Goal: Information Seeking & Learning: Learn about a topic

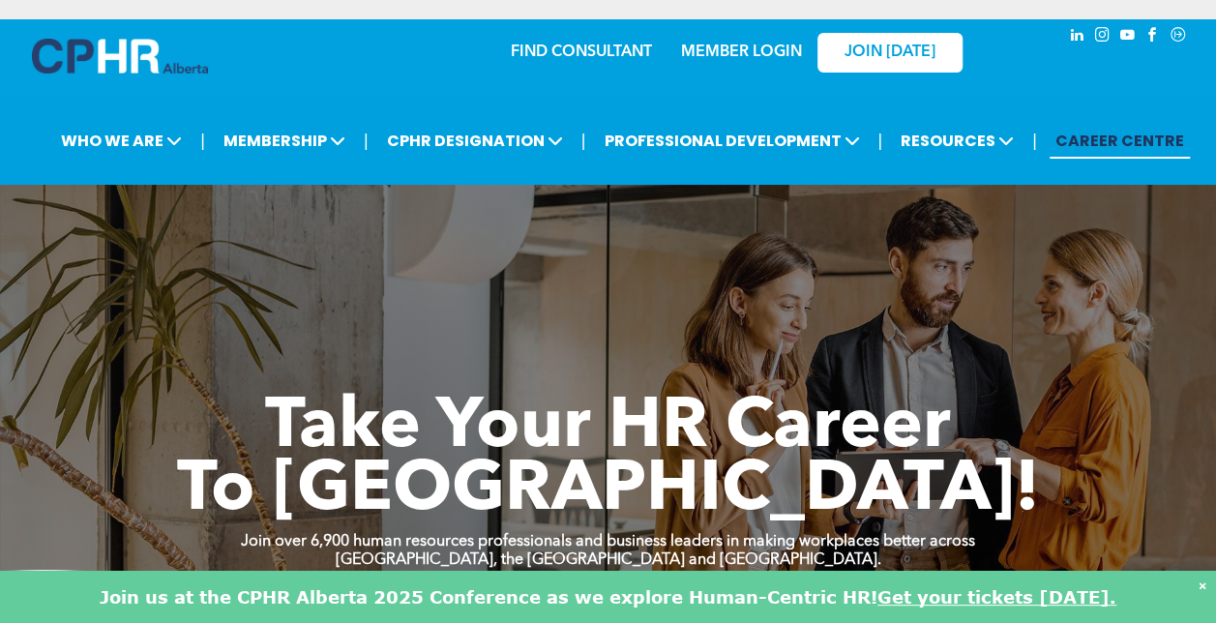
click at [760, 58] on link "MEMBER LOGIN" at bounding box center [741, 51] width 121 height 15
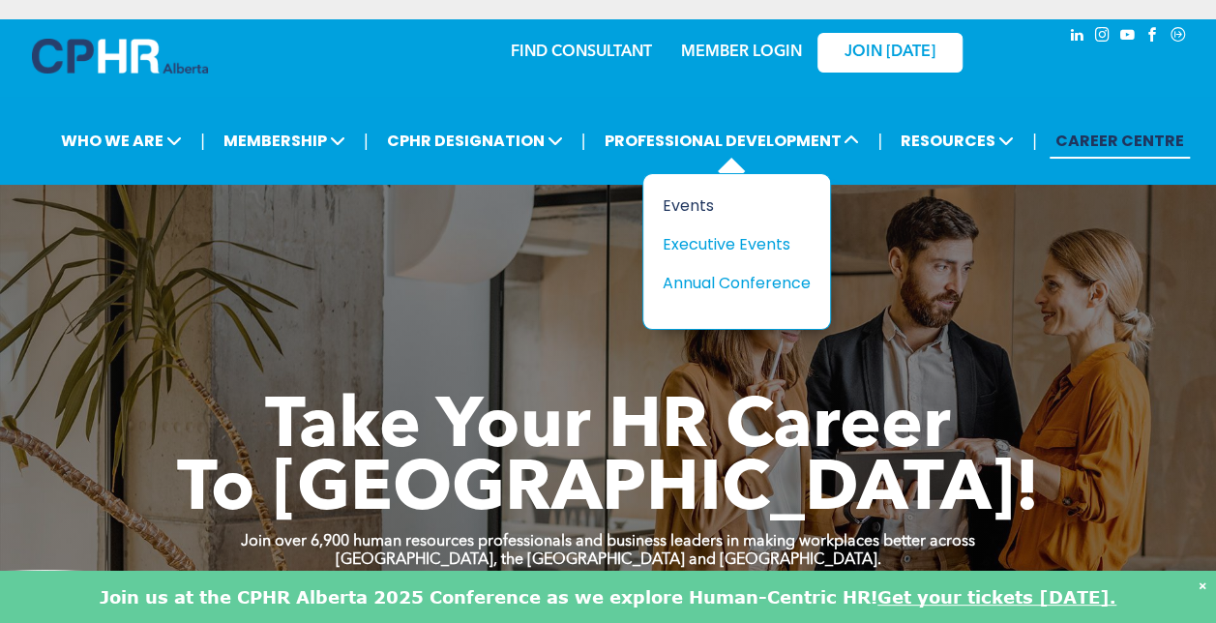
click at [743, 202] on div "Events" at bounding box center [728, 205] width 133 height 24
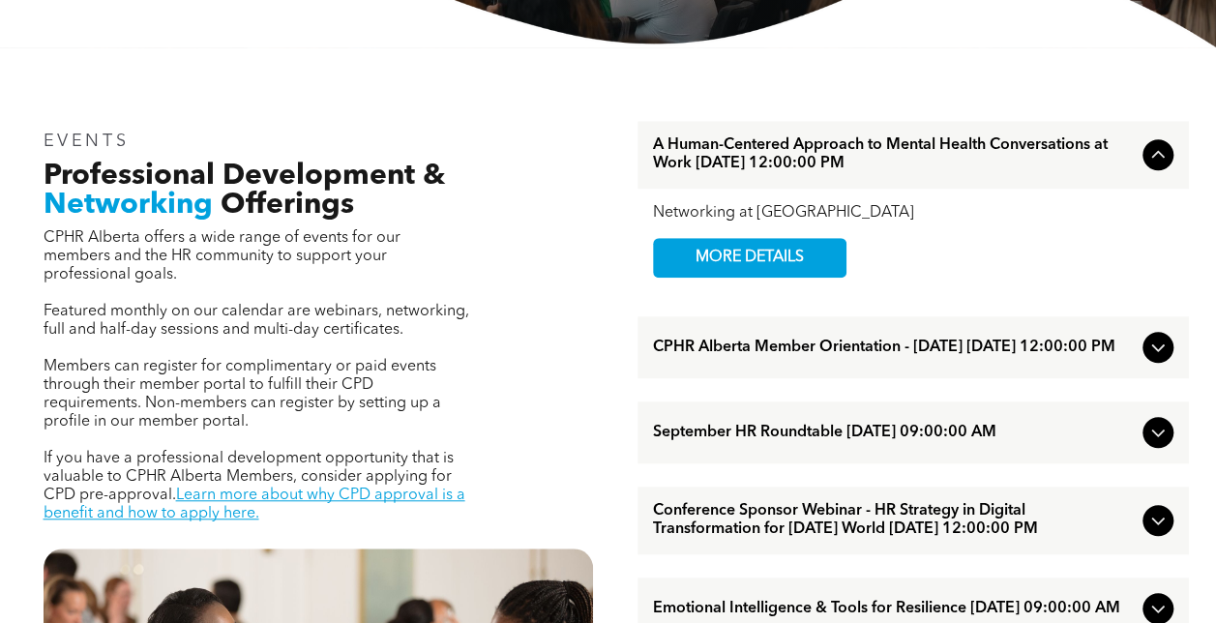
scroll to position [1089, 0]
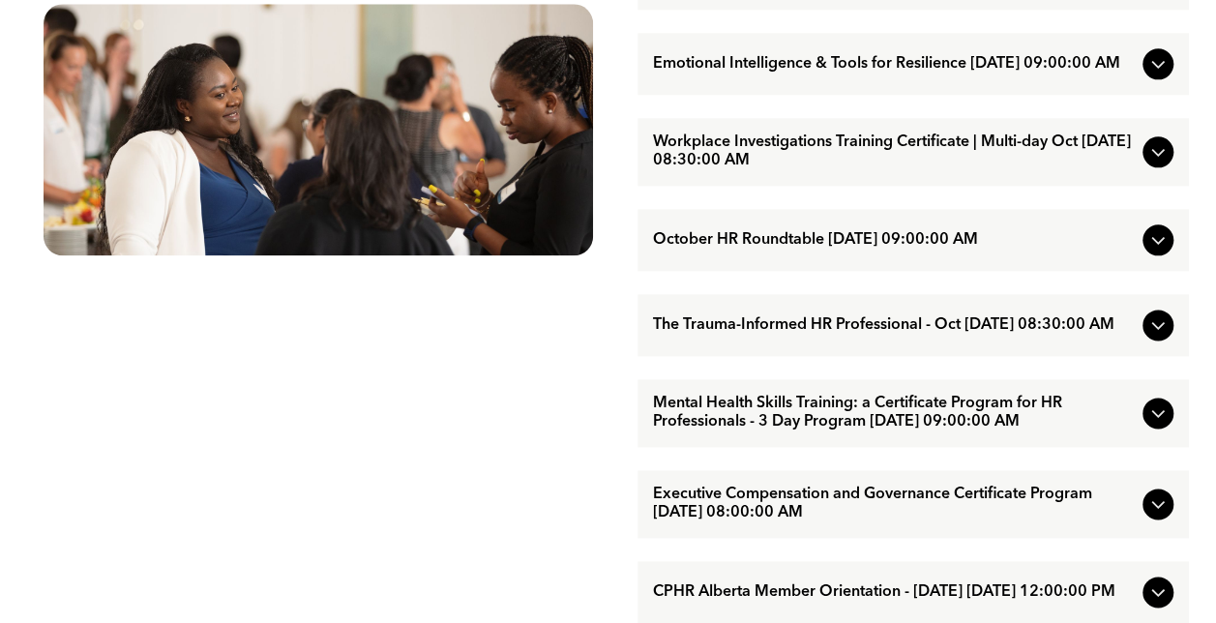
click at [1156, 515] on icon at bounding box center [1157, 503] width 23 height 23
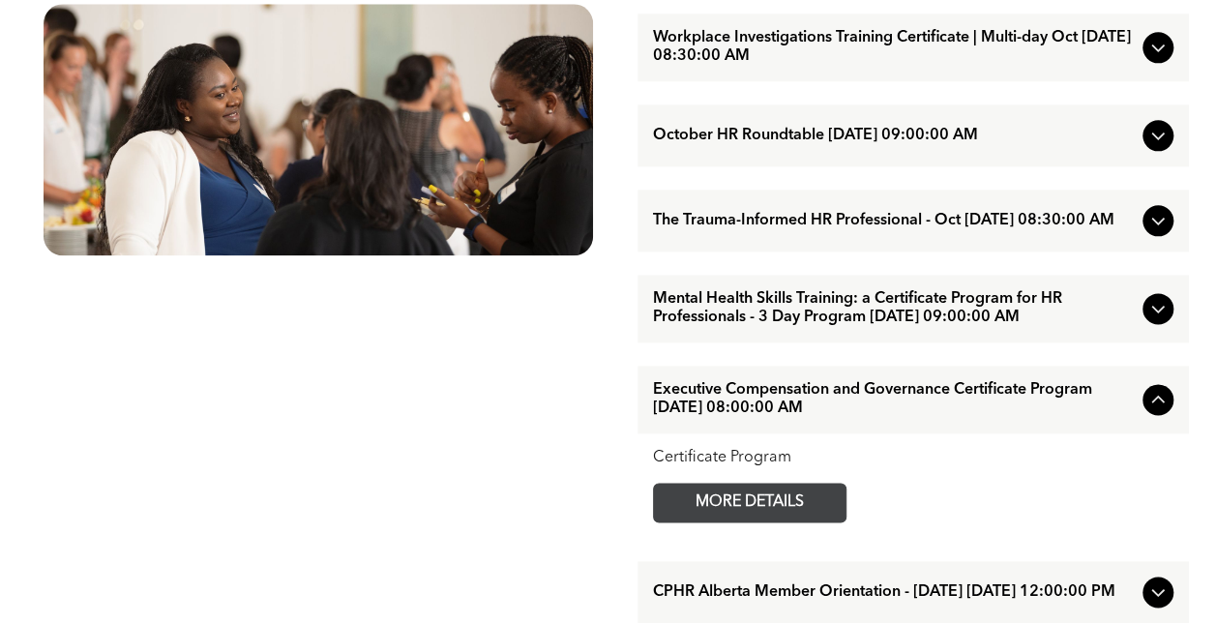
click at [766, 521] on span "MORE DETAILS" at bounding box center [749, 503] width 153 height 38
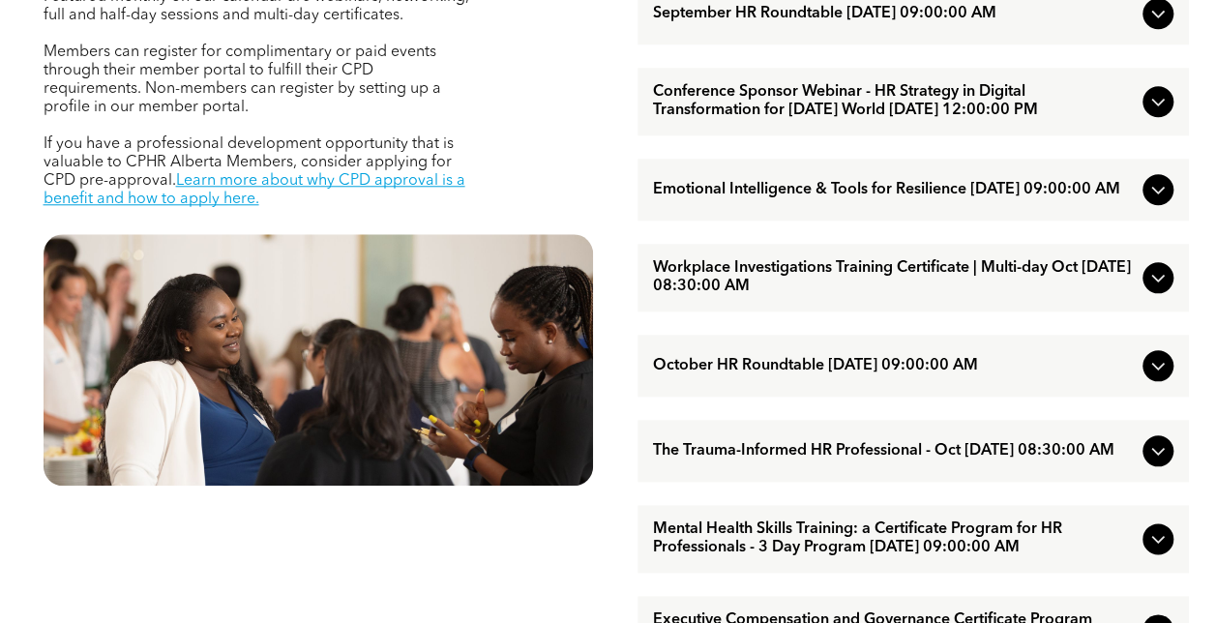
scroll to position [828, 0]
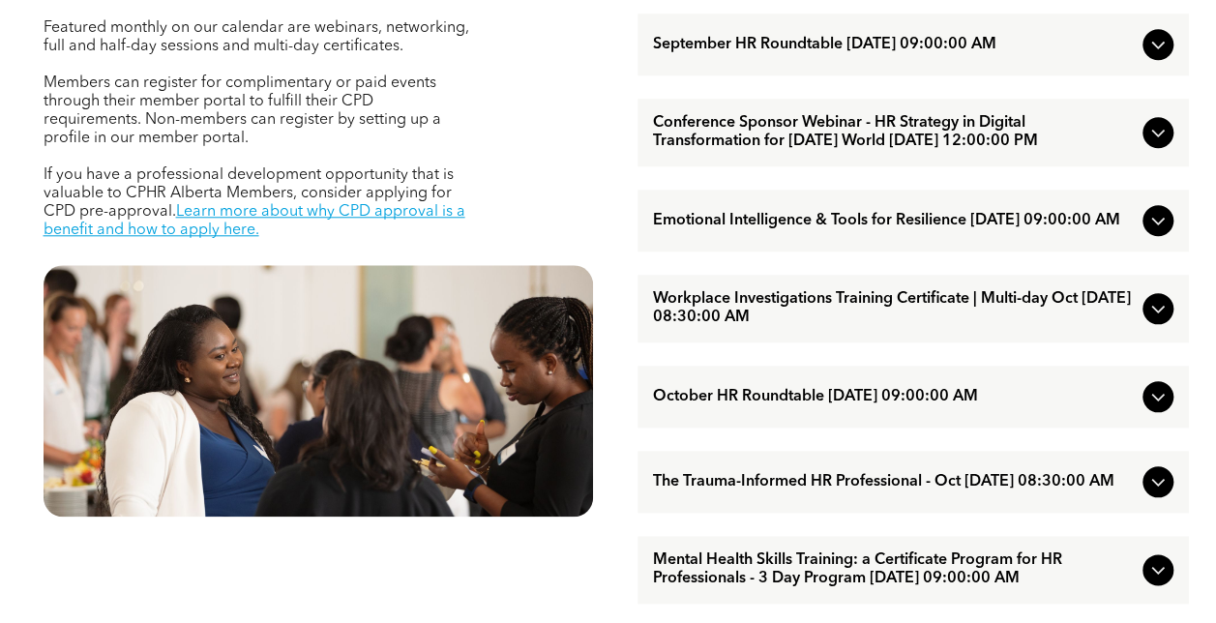
click at [1158, 232] on icon at bounding box center [1157, 220] width 23 height 23
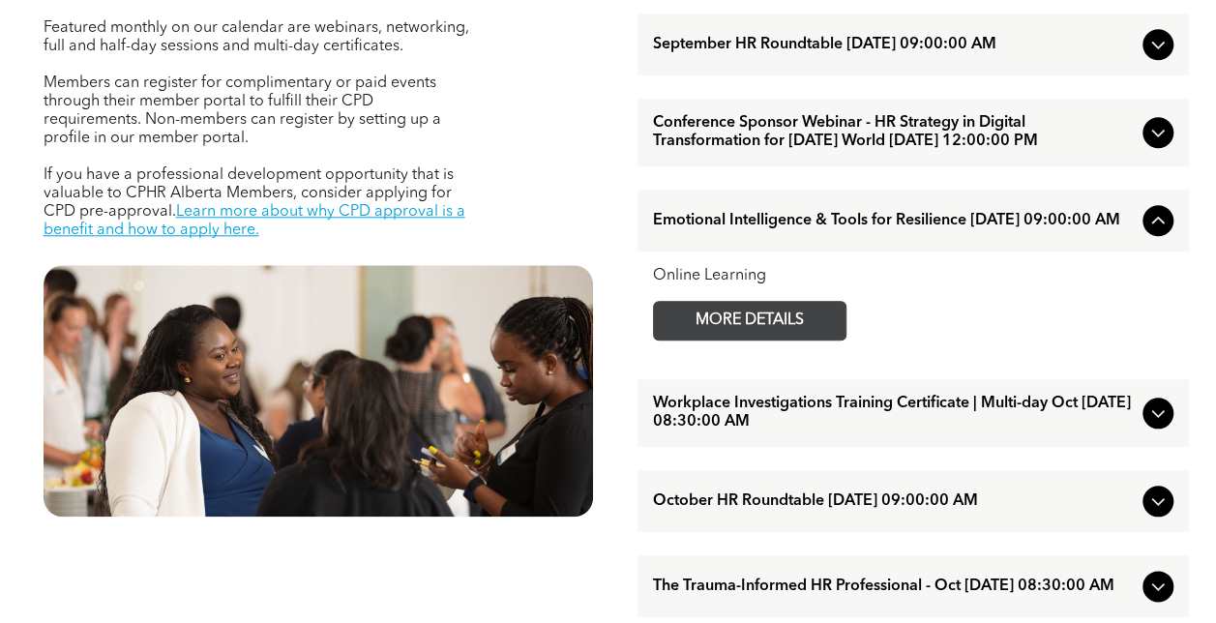
click at [768, 339] on span "MORE DETAILS" at bounding box center [749, 321] width 153 height 38
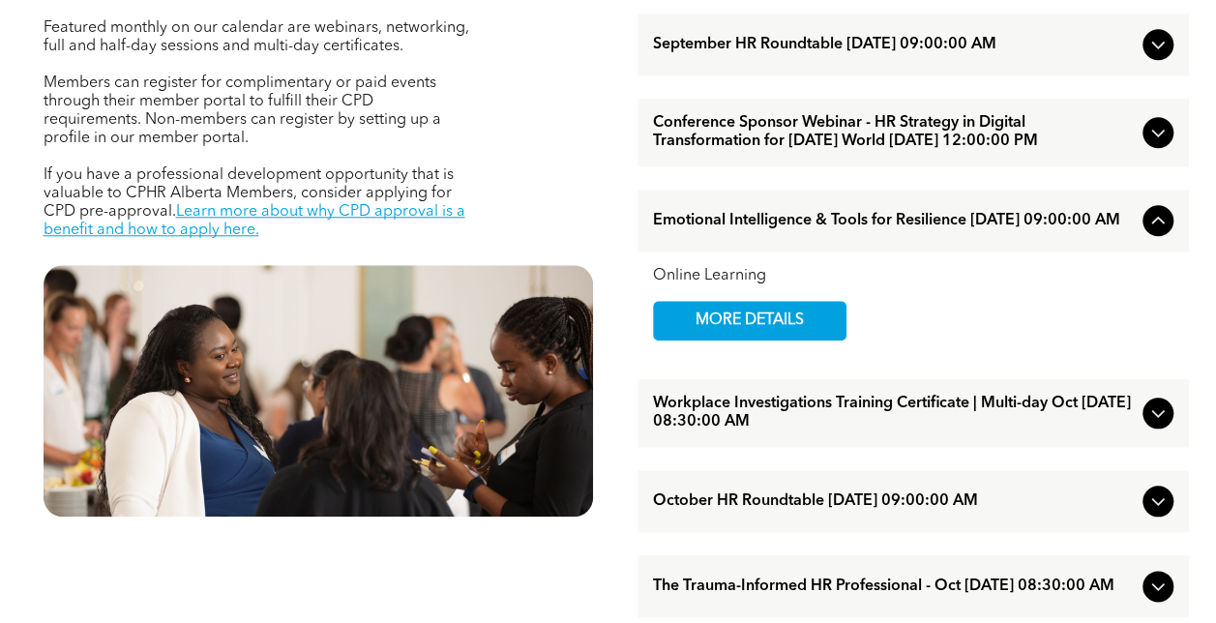
click at [1157, 144] on icon at bounding box center [1157, 132] width 23 height 23
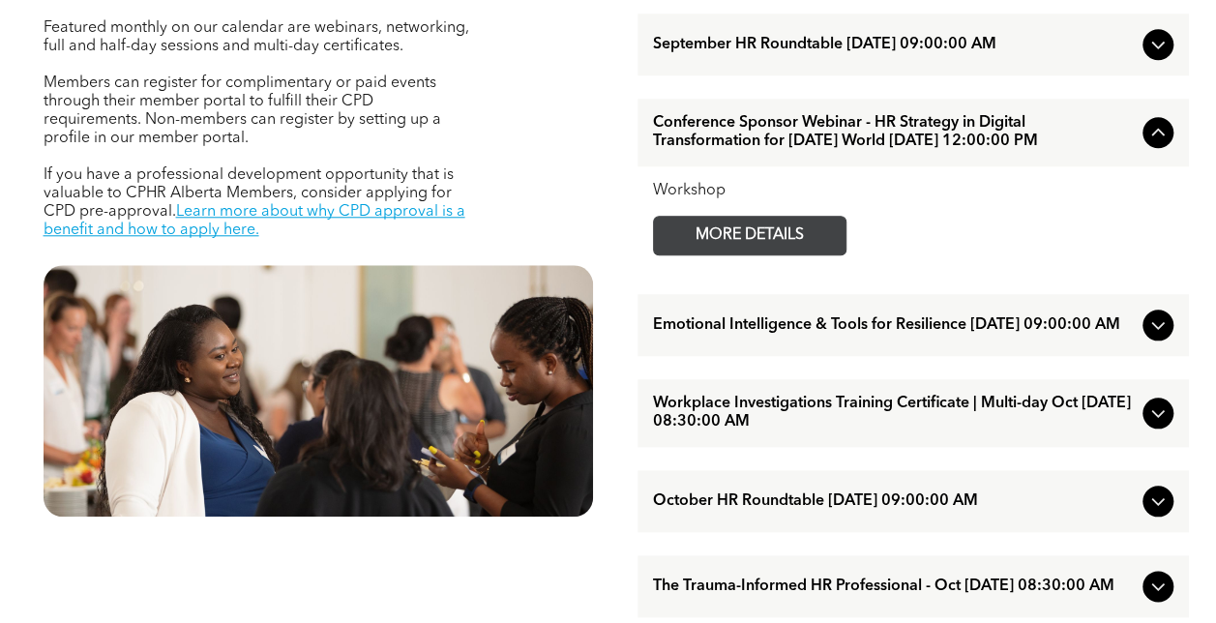
click at [795, 254] on span "MORE DETAILS" at bounding box center [749, 236] width 153 height 38
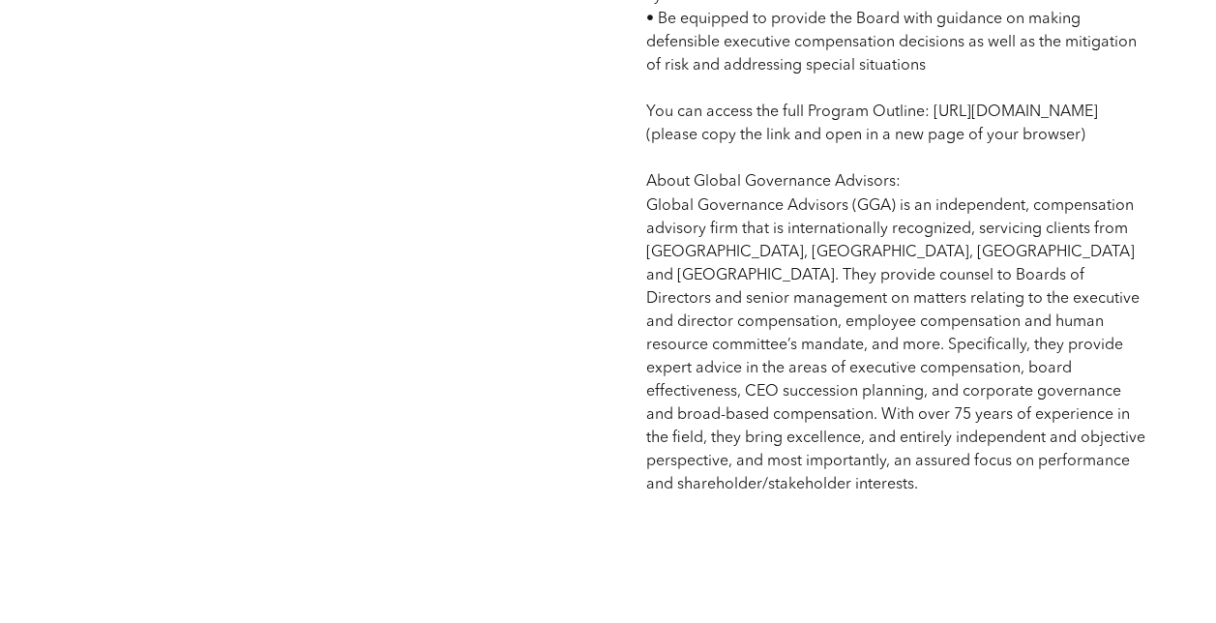
scroll to position [1603, 0]
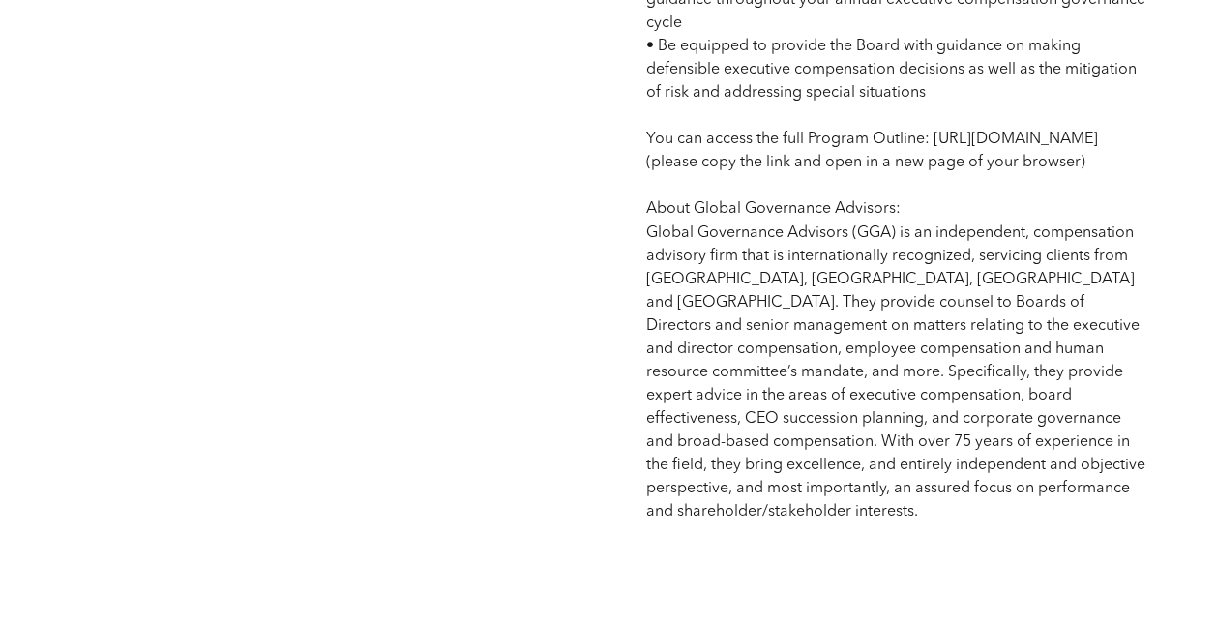
drag, startPoint x: 918, startPoint y: 211, endPoint x: 623, endPoint y: 161, distance: 299.2
copy span "https://members.cphrab.ca/images/My_Images/Member%20Engagement/2025%20AECP%20Co…"
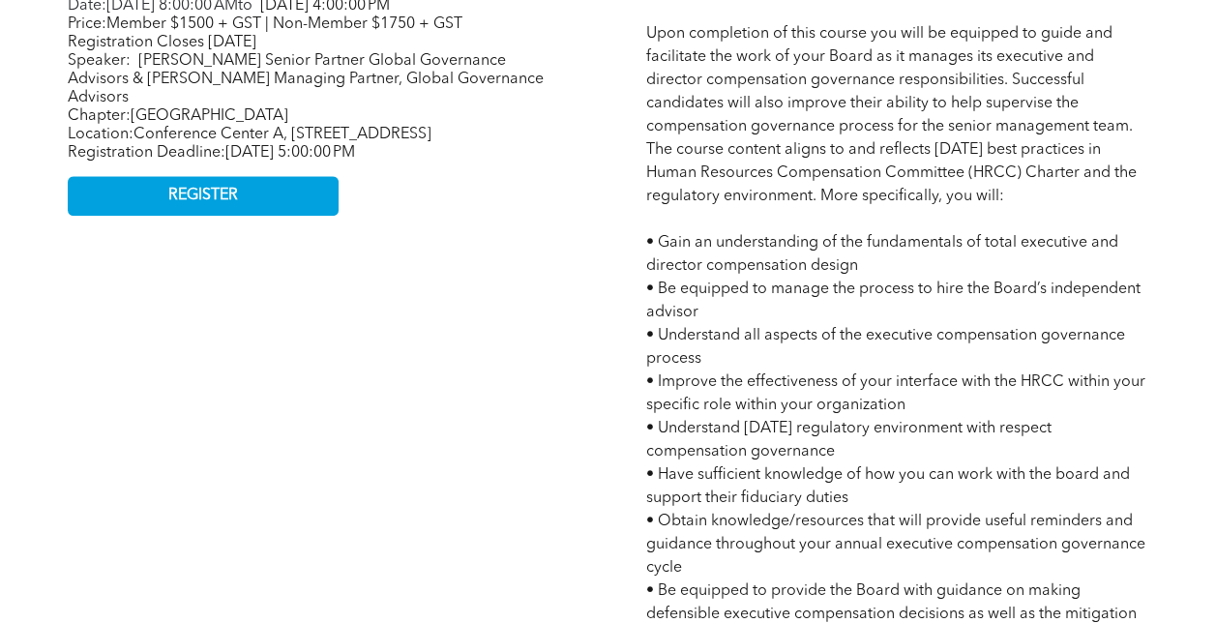
scroll to position [513, 0]
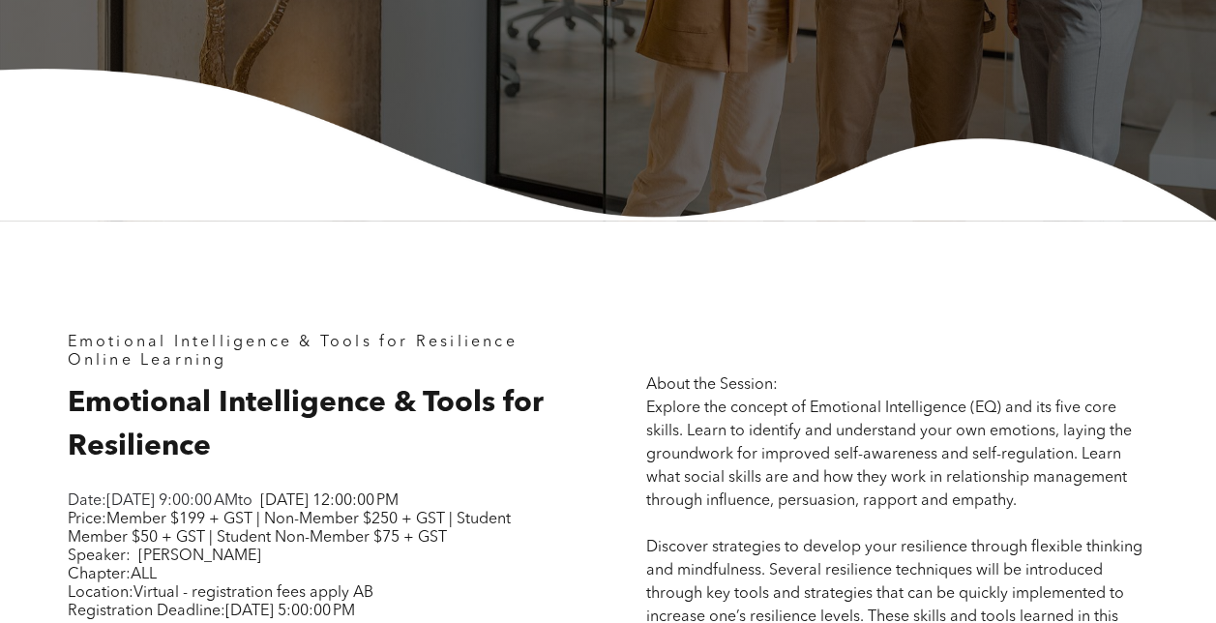
scroll to position [1089, 0]
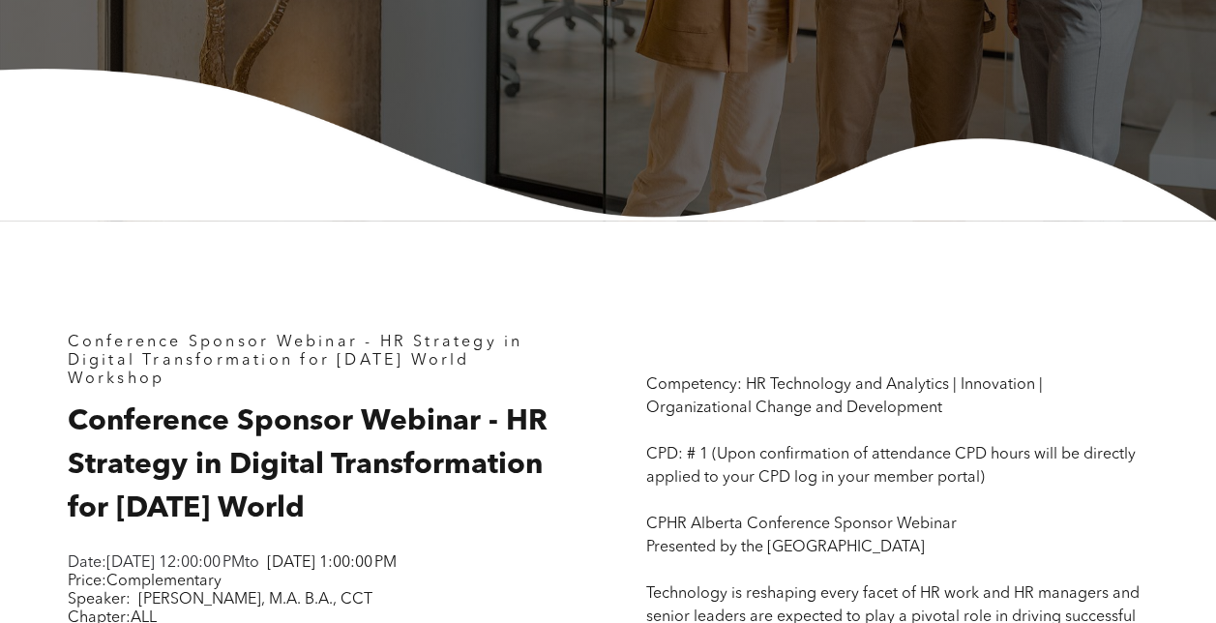
scroll to position [1089, 0]
